Goal: Task Accomplishment & Management: Manage account settings

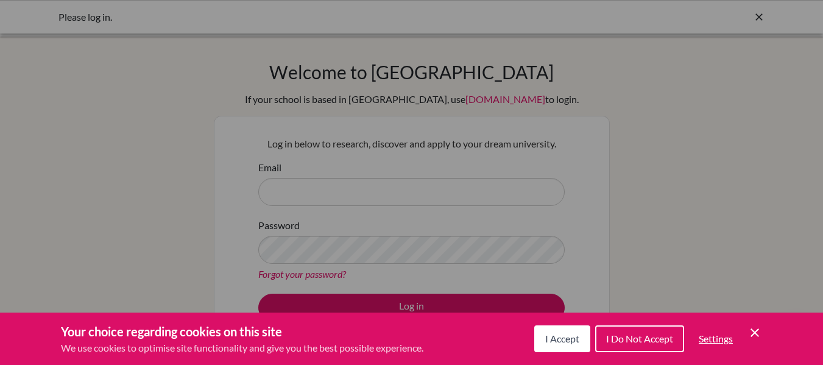
click at [756, 333] on icon "Save and close" at bounding box center [754, 332] width 9 height 9
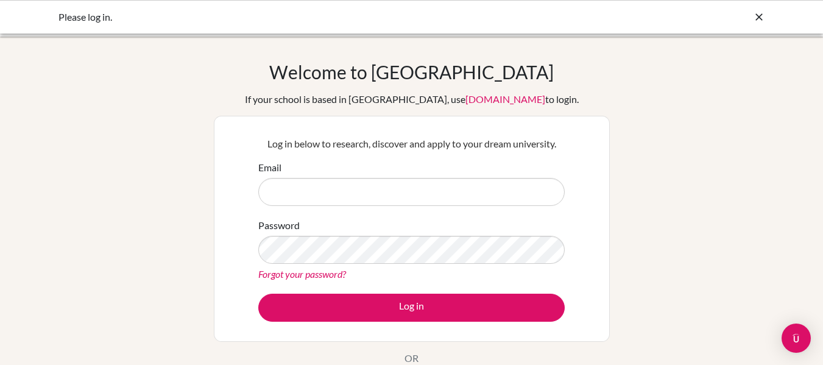
click at [449, 208] on form "Email Password Forgot your password? Log in" at bounding box center [411, 240] width 306 height 161
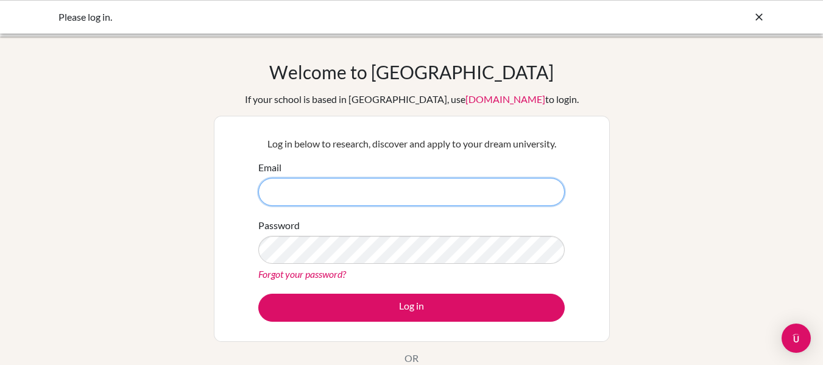
click at [438, 195] on input "Email" at bounding box center [411, 192] width 306 height 28
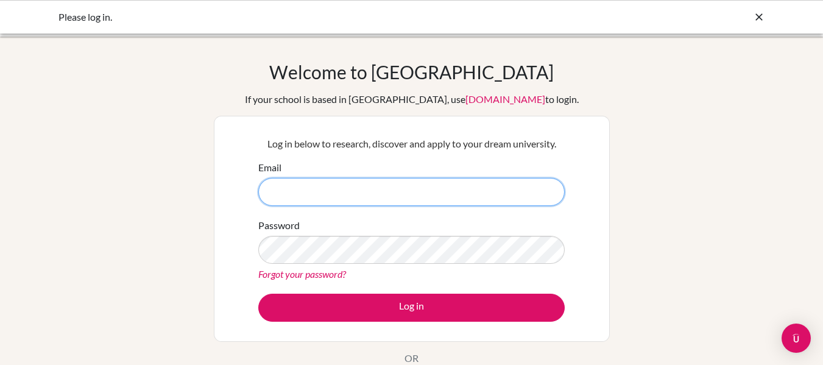
click at [438, 195] on input "Email" at bounding box center [411, 192] width 306 height 28
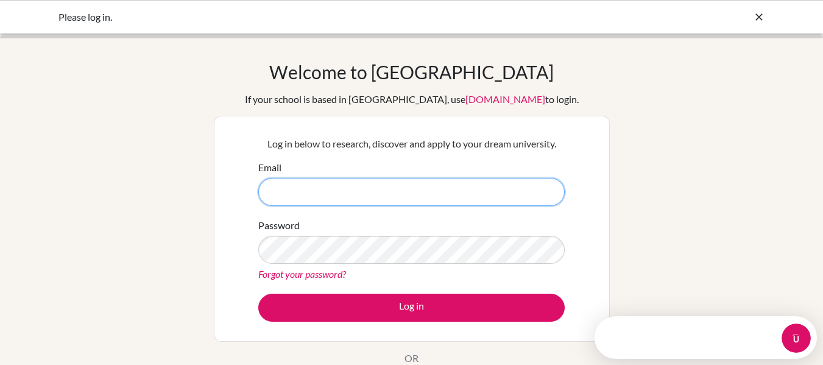
click at [438, 195] on input "Email" at bounding box center [411, 192] width 306 height 28
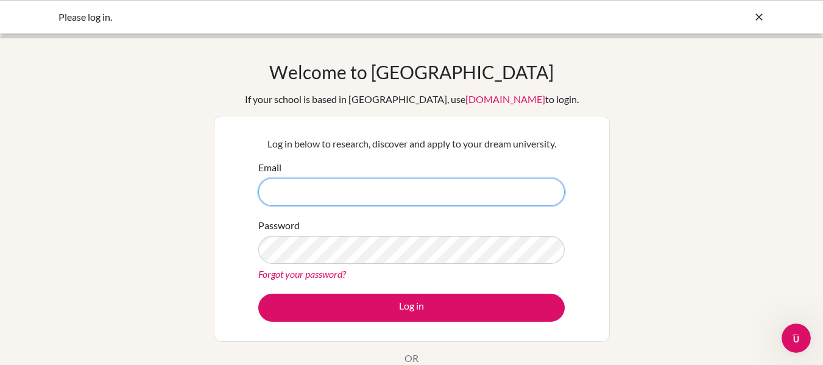
click at [465, 180] on input "Email" at bounding box center [411, 192] width 306 height 28
type input "[PERSON_NAME][EMAIL_ADDRESS][PERSON_NAME][DOMAIN_NAME]"
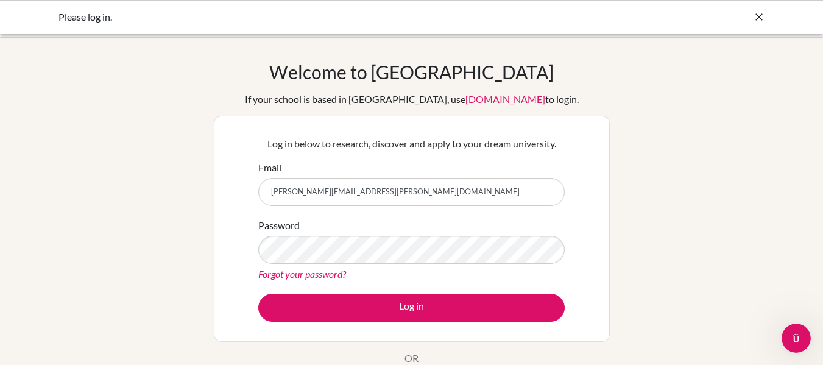
click at [303, 277] on link "Forgot your password?" at bounding box center [302, 274] width 88 height 12
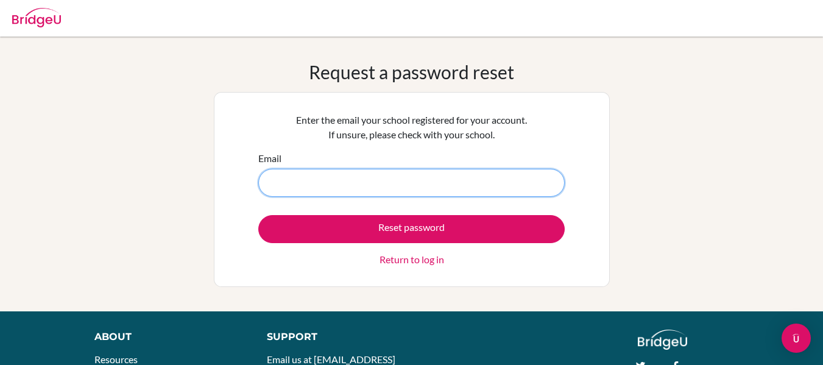
click at [393, 185] on input "Email" at bounding box center [411, 183] width 306 height 28
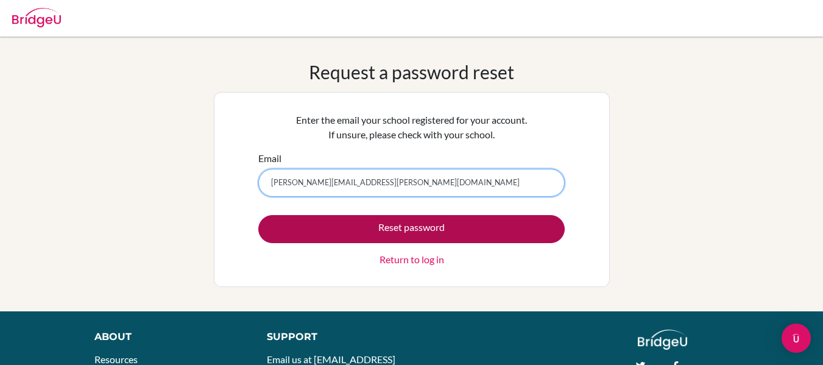
type input "[PERSON_NAME][EMAIL_ADDRESS][PERSON_NAME][DOMAIN_NAME]"
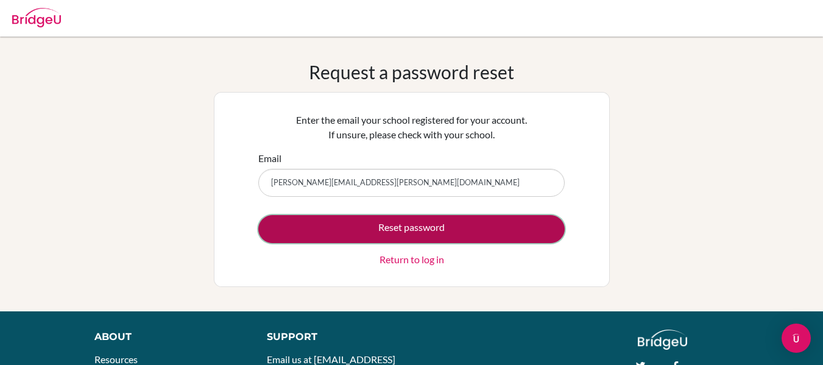
click at [451, 231] on button "Reset password" at bounding box center [411, 229] width 306 height 28
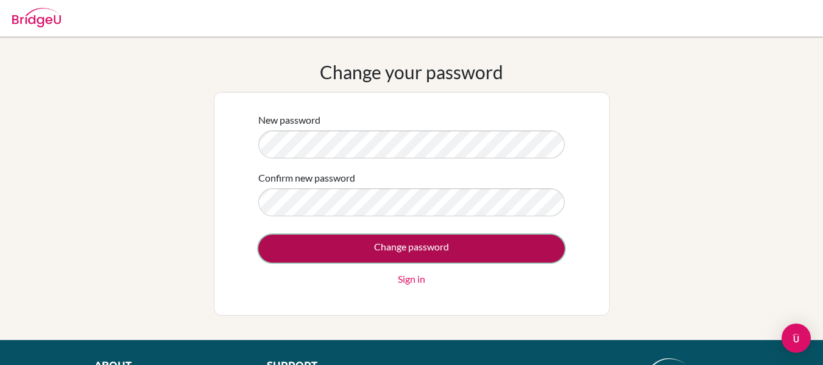
click at [354, 244] on input "Change password" at bounding box center [411, 248] width 306 height 28
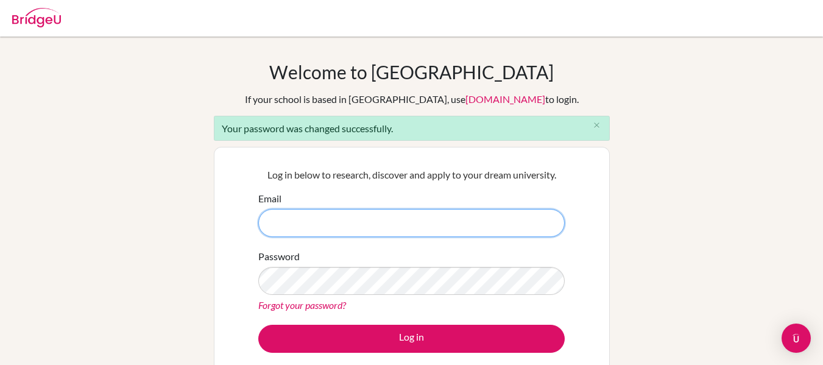
type input "[PERSON_NAME][EMAIL_ADDRESS][PERSON_NAME][DOMAIN_NAME]"
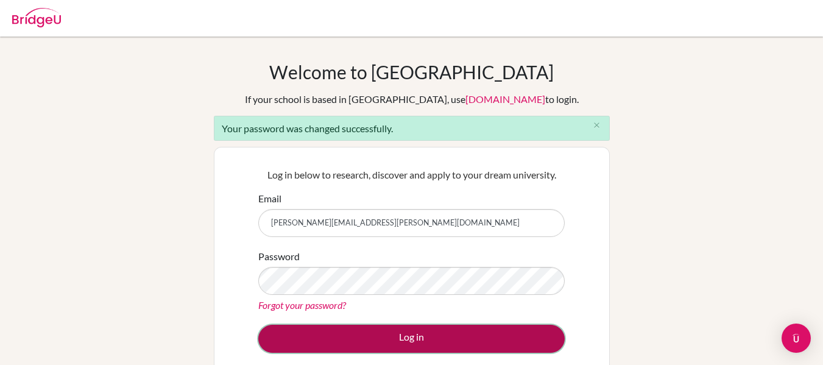
click at [382, 339] on button "Log in" at bounding box center [411, 339] width 306 height 28
